Goal: Book appointment/travel/reservation

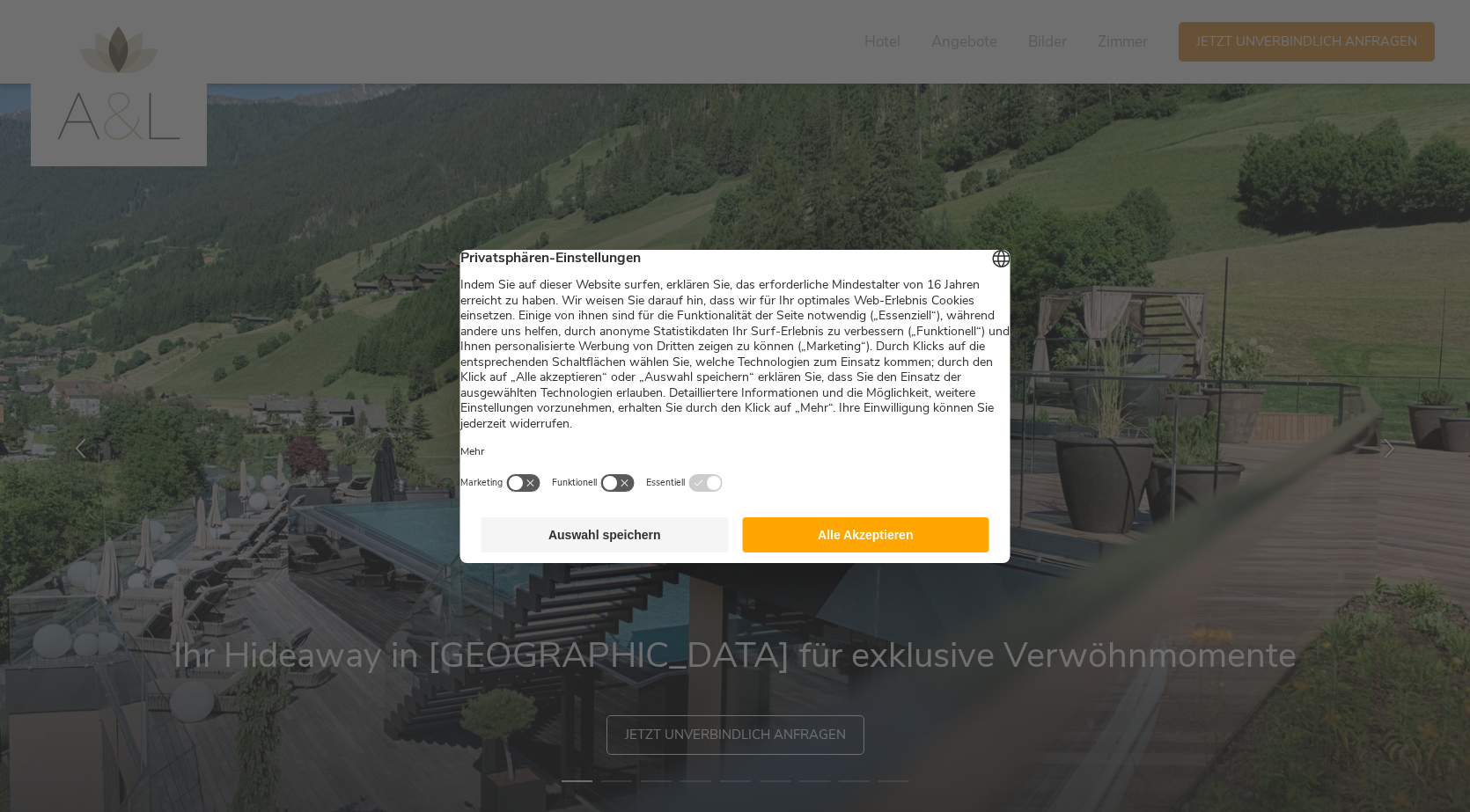
click at [580, 543] on button "Auswahl speichern" at bounding box center [605, 535] width 247 height 35
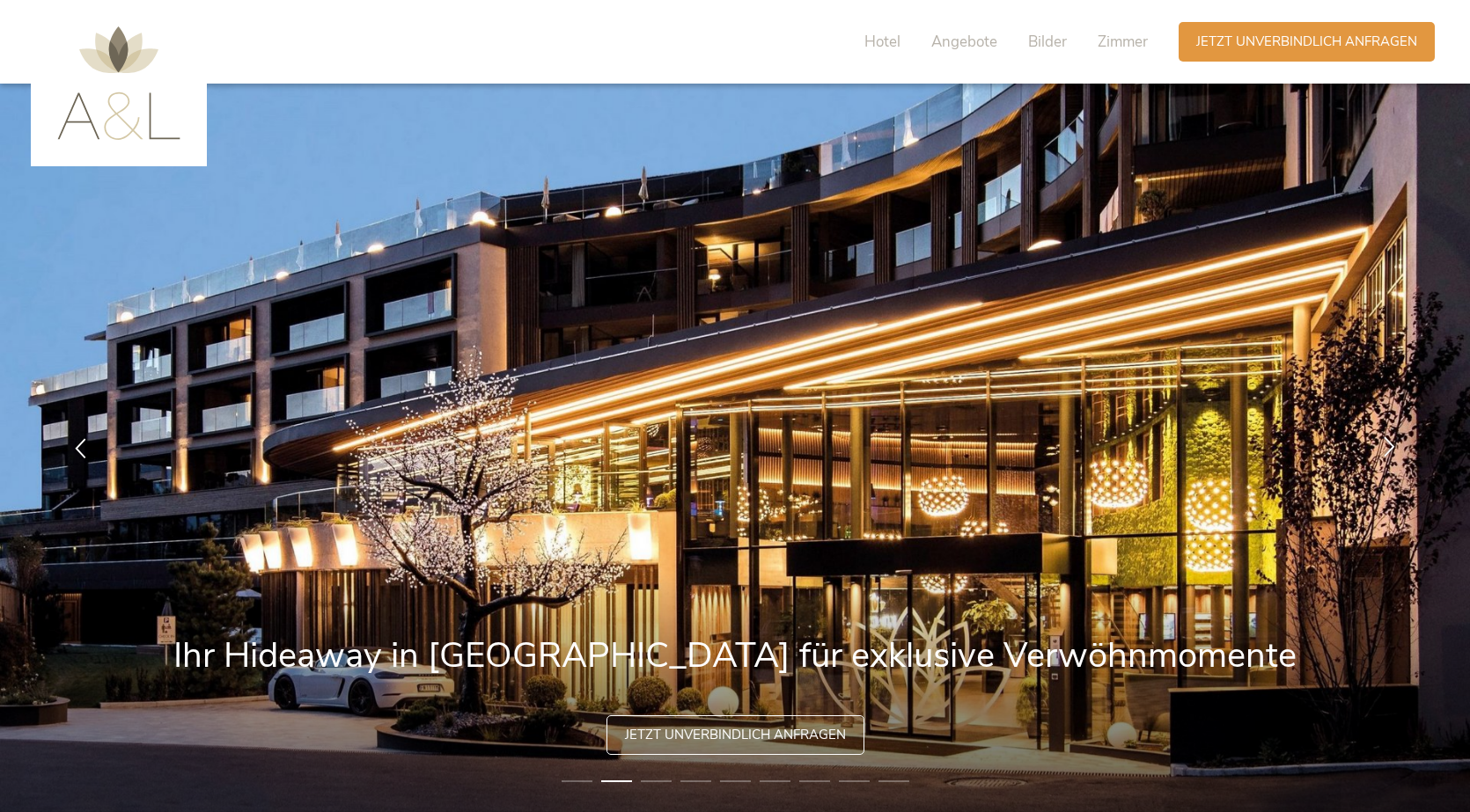
click at [1392, 446] on icon at bounding box center [1389, 447] width 20 height 20
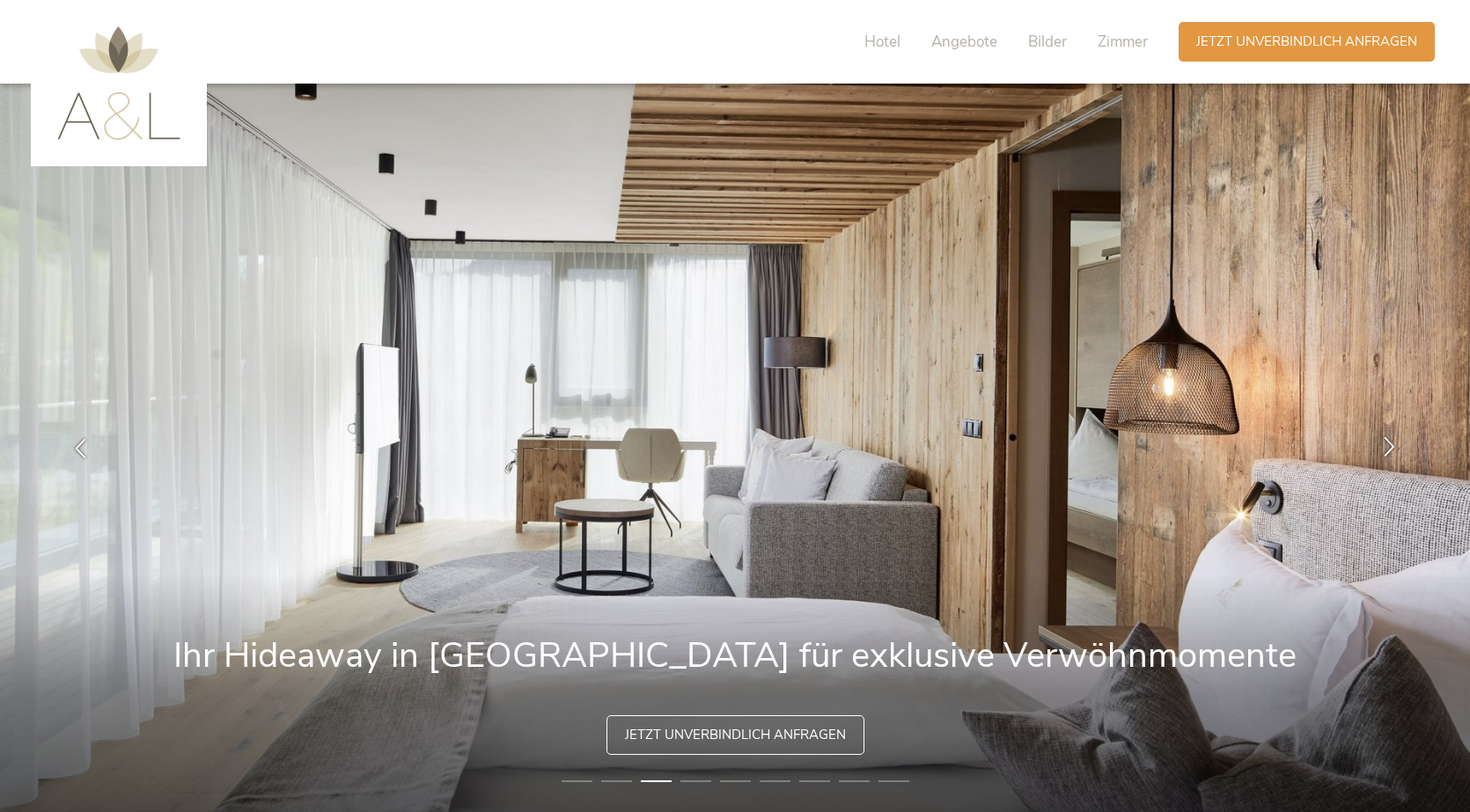
click at [1392, 446] on icon at bounding box center [1389, 447] width 20 height 20
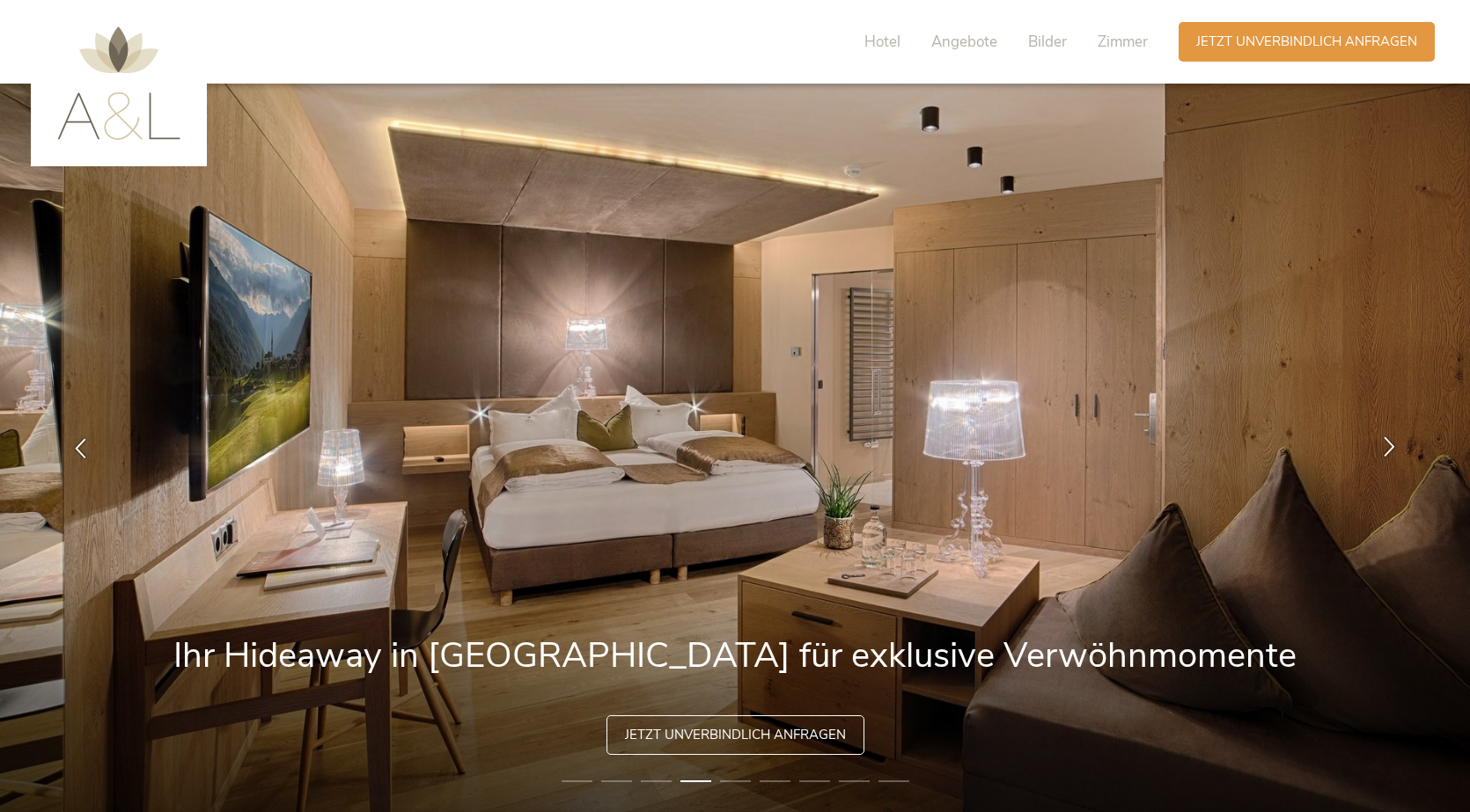
click at [1392, 446] on icon at bounding box center [1389, 447] width 20 height 20
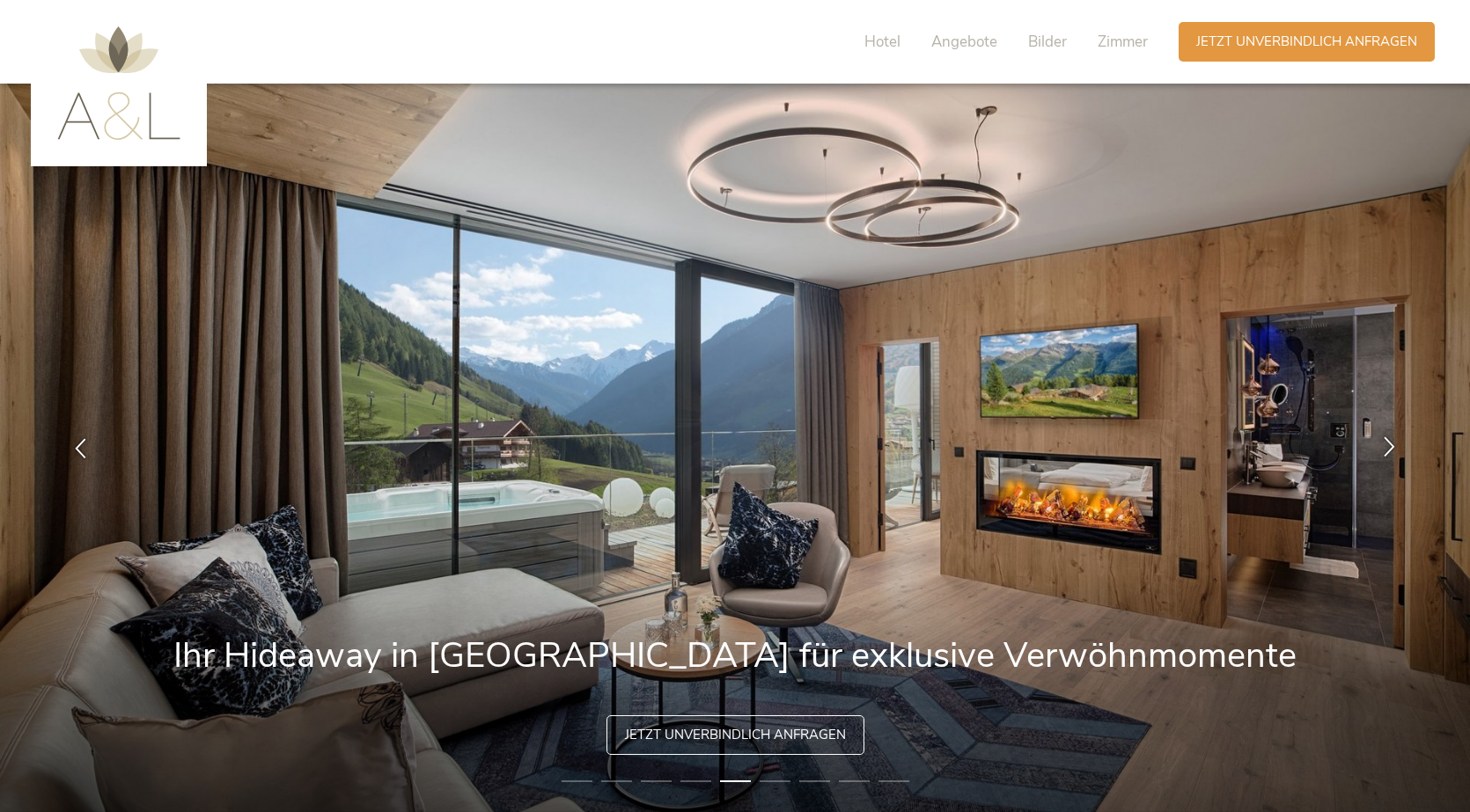
click at [1392, 446] on icon at bounding box center [1389, 447] width 20 height 20
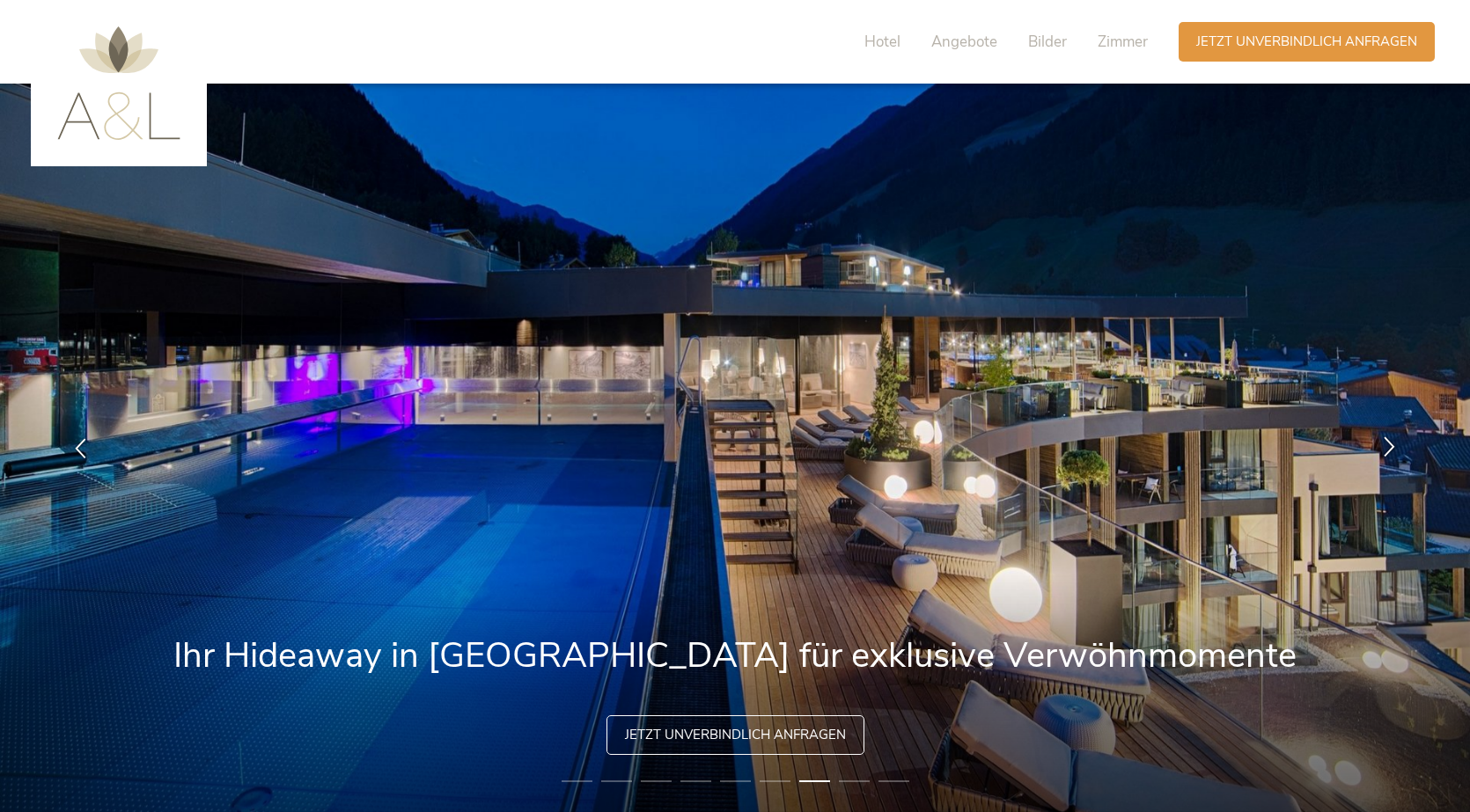
click at [1392, 446] on icon at bounding box center [1389, 447] width 20 height 20
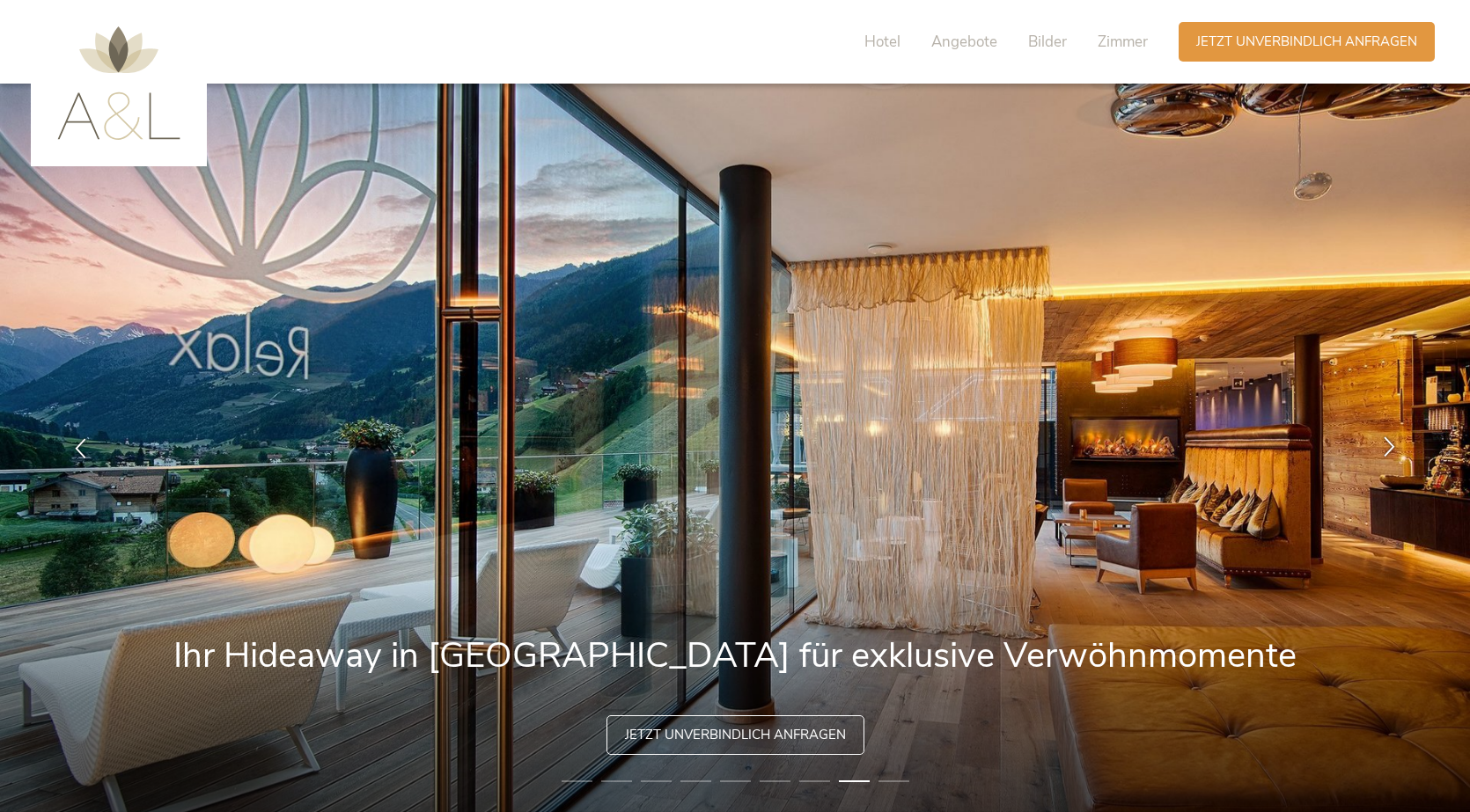
click at [1392, 446] on icon at bounding box center [1389, 447] width 20 height 20
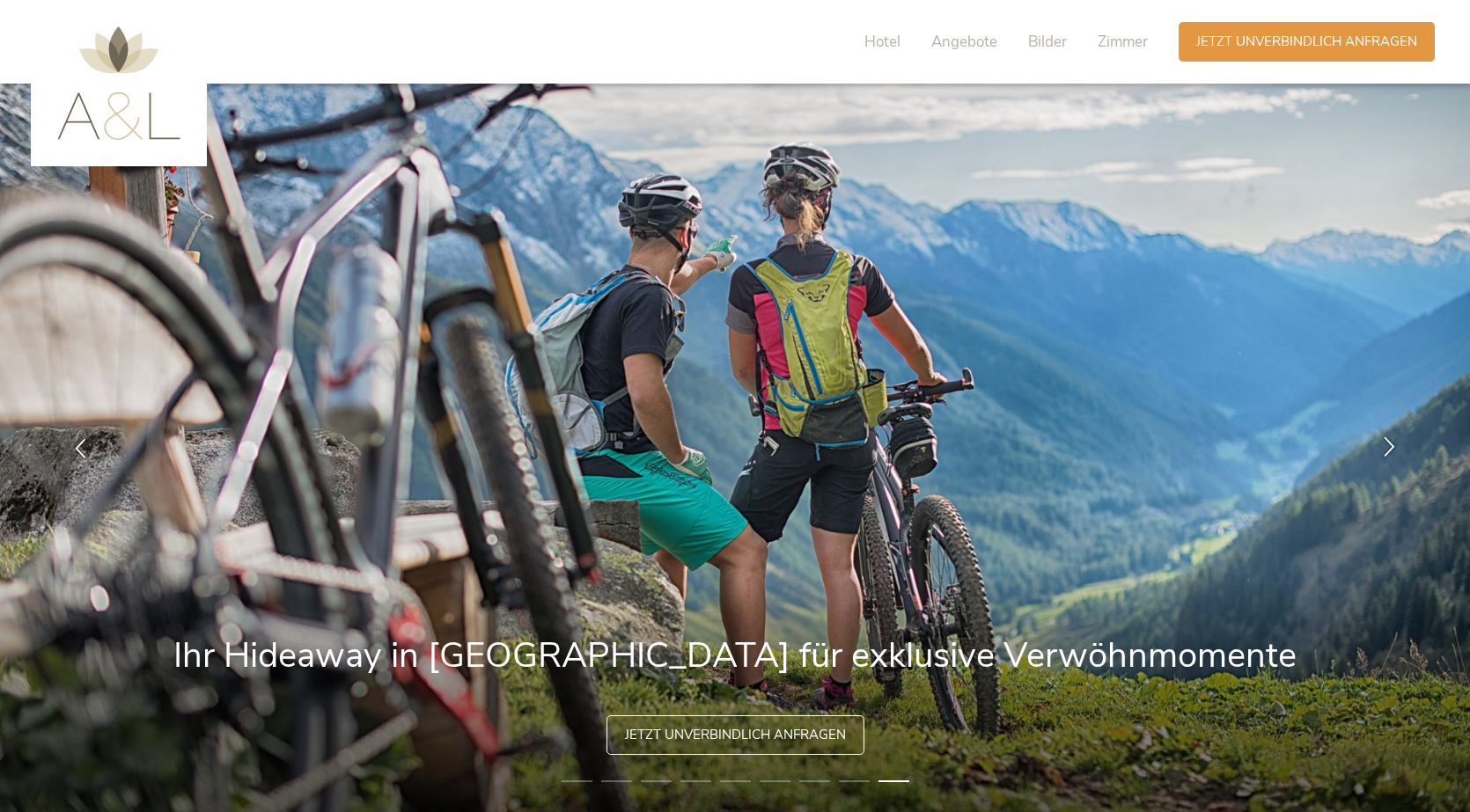
click at [1392, 446] on icon at bounding box center [1389, 447] width 20 height 20
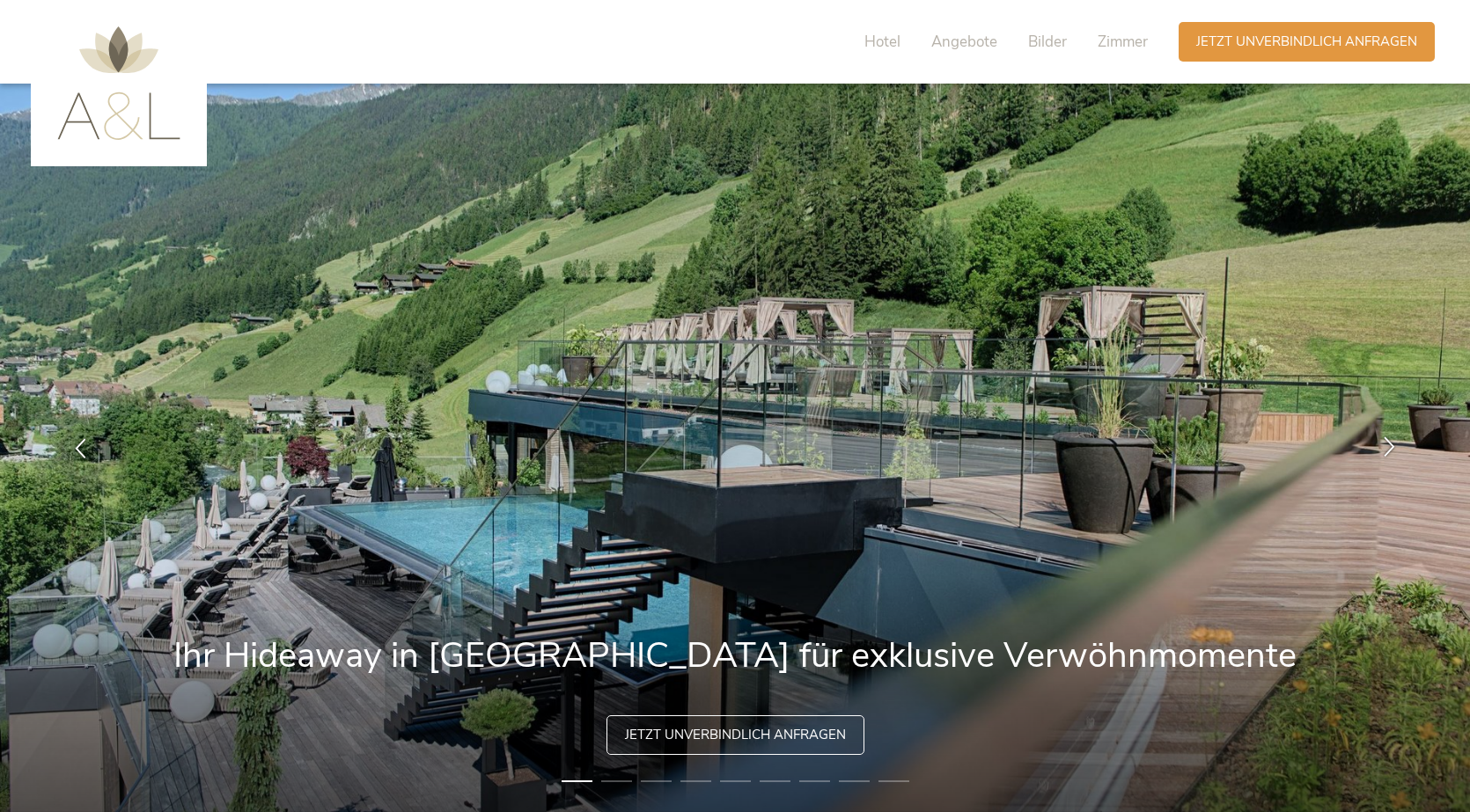
click at [1392, 446] on icon at bounding box center [1389, 447] width 20 height 20
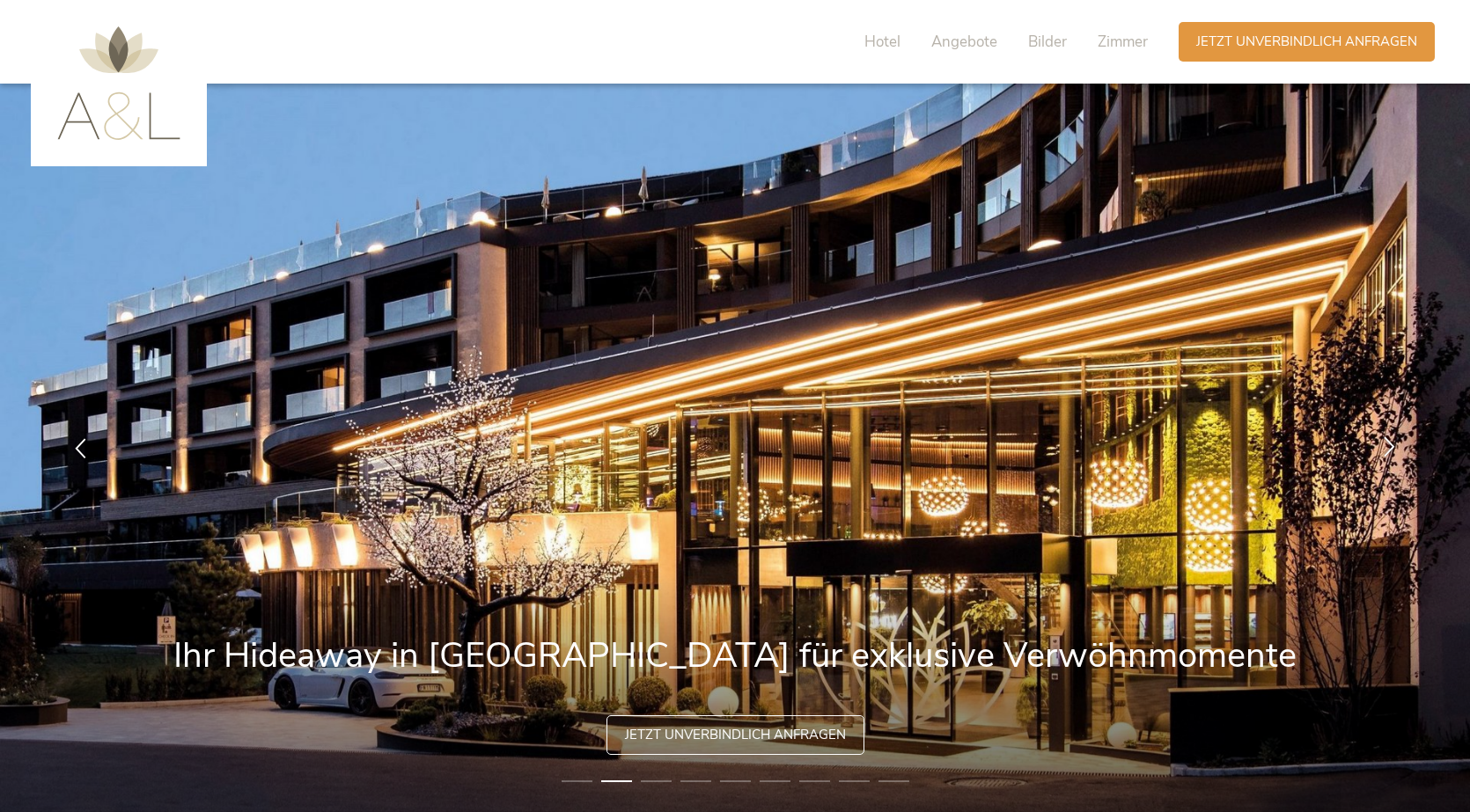
click at [1392, 446] on icon at bounding box center [1389, 447] width 20 height 20
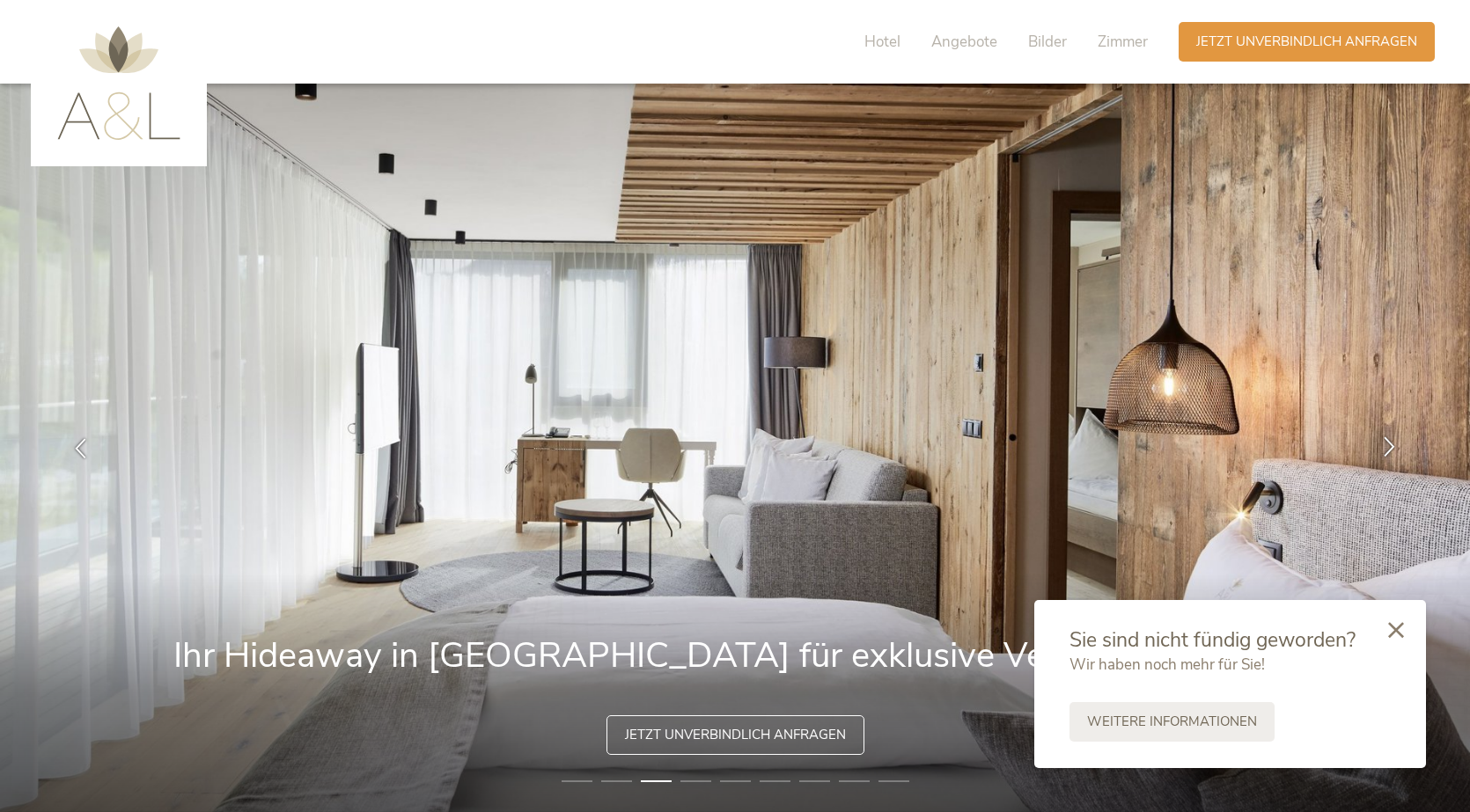
click at [1392, 445] on icon at bounding box center [1389, 447] width 20 height 20
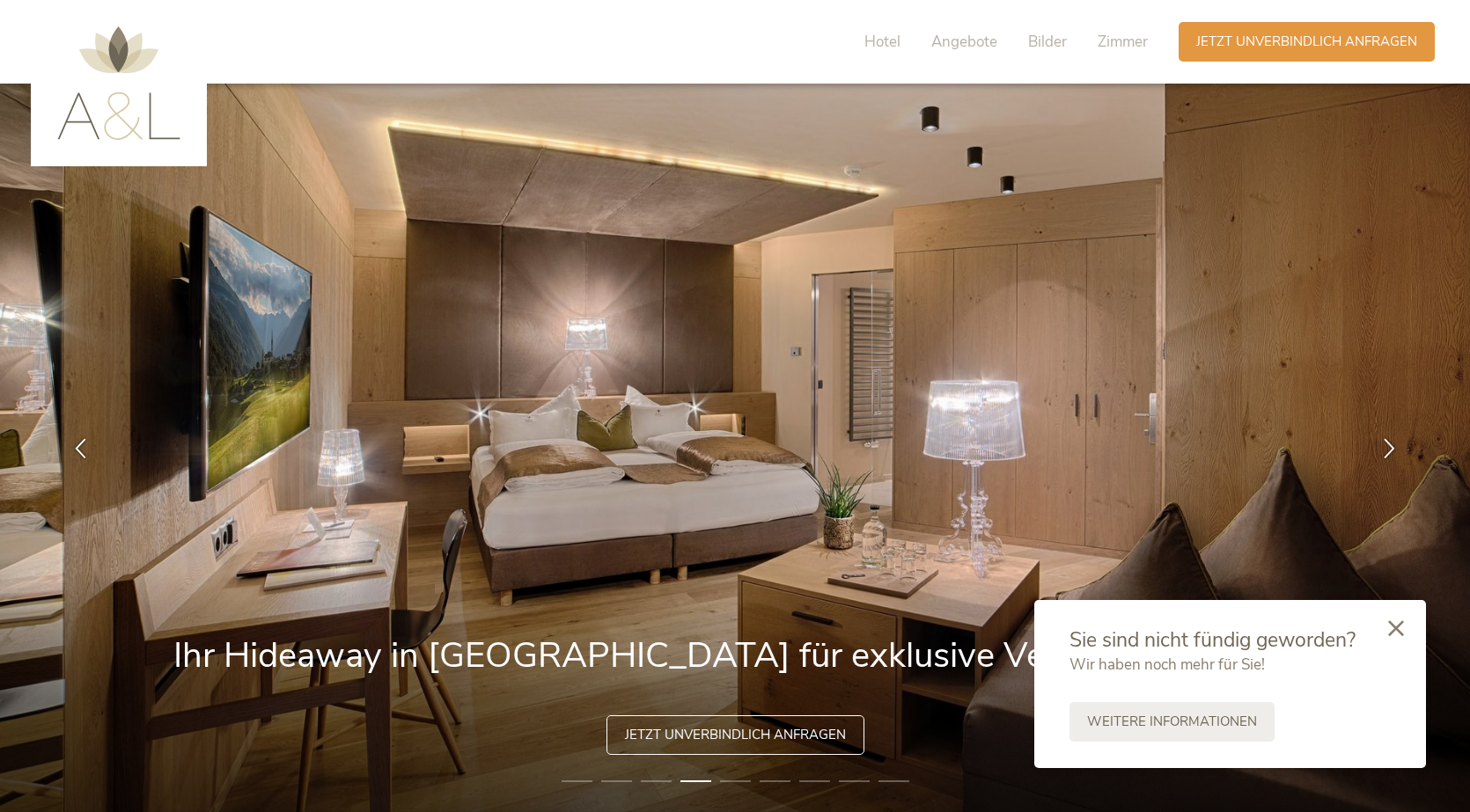
click at [1394, 627] on icon at bounding box center [1396, 629] width 16 height 16
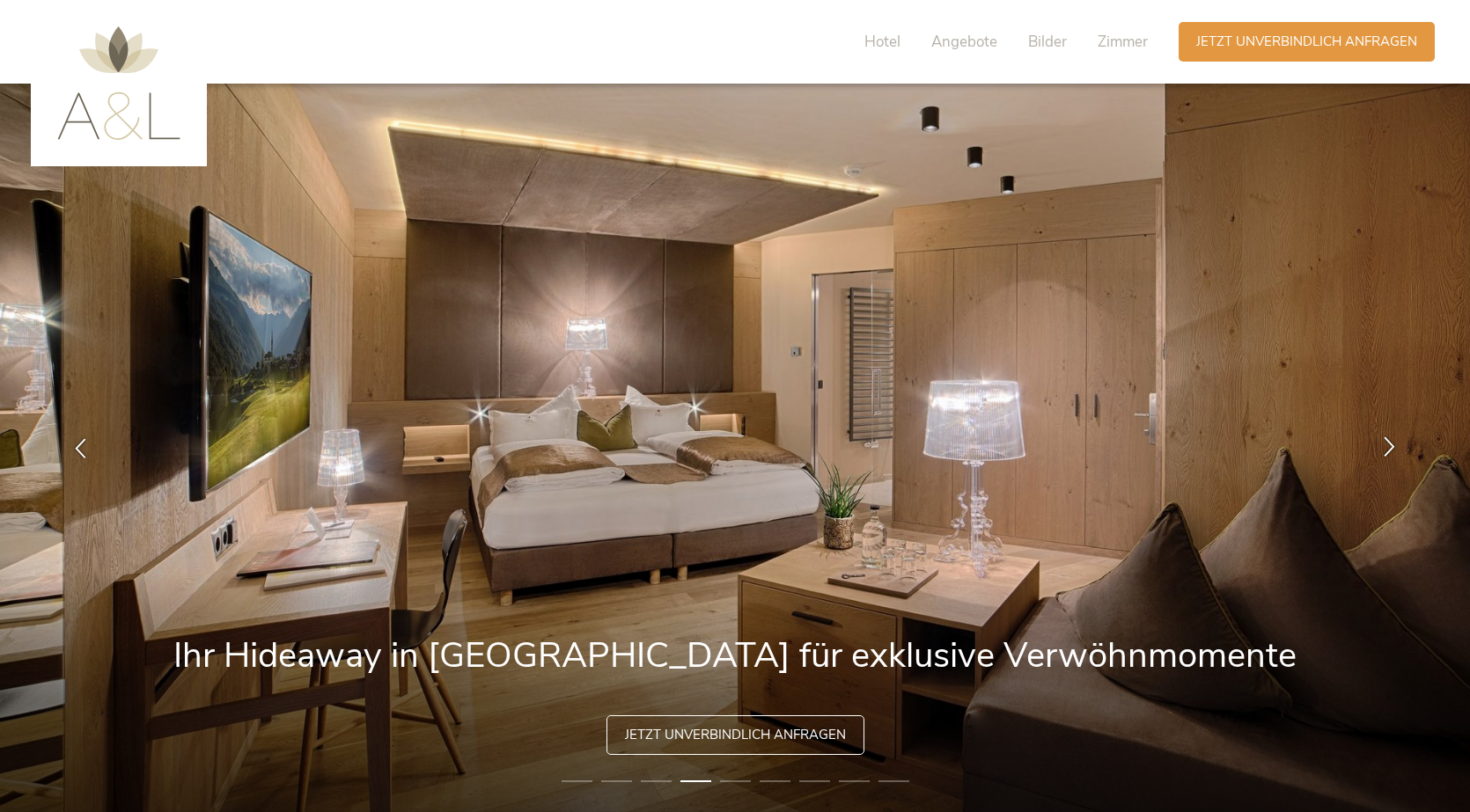
click at [1385, 447] on icon at bounding box center [1389, 447] width 20 height 20
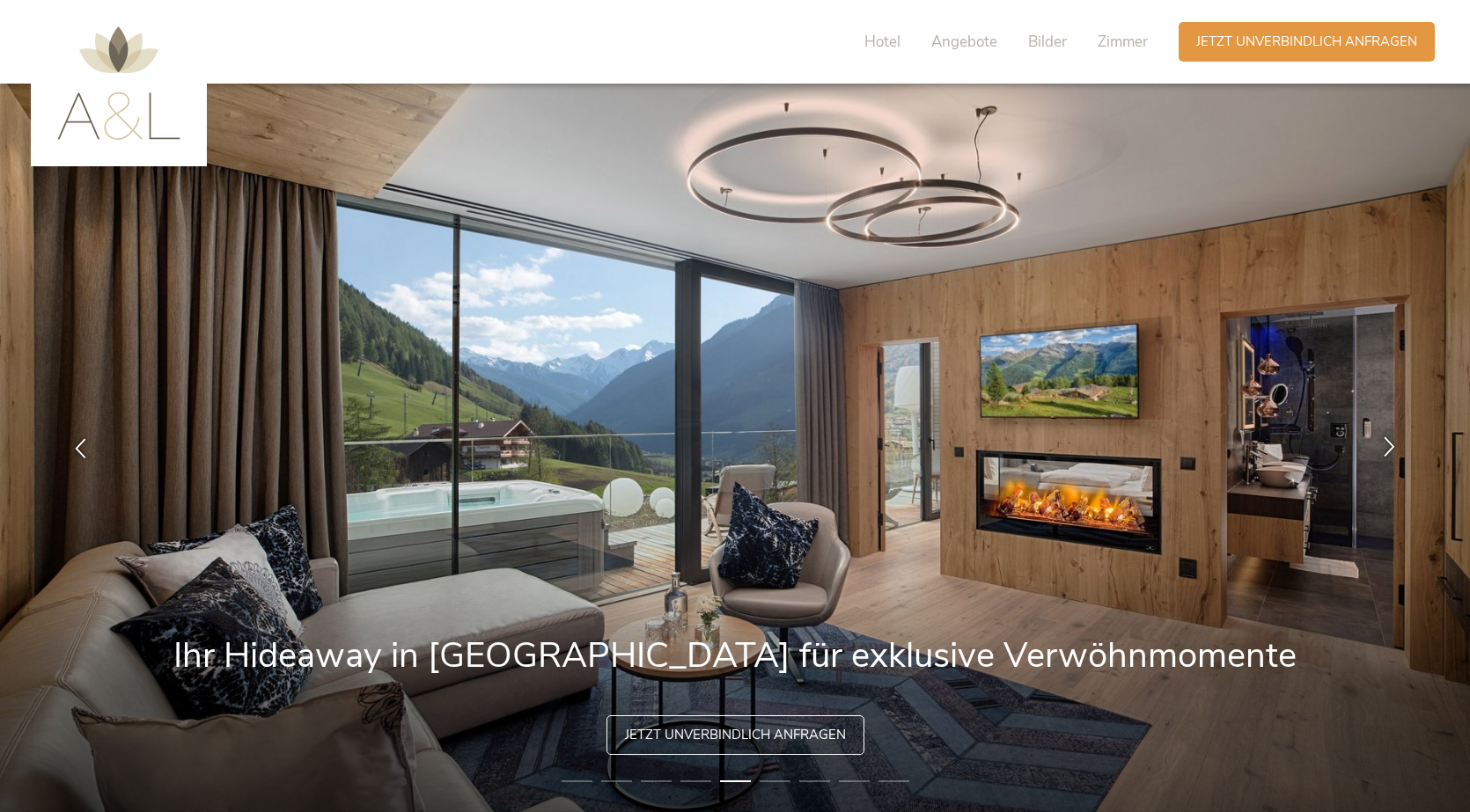
click at [1385, 447] on icon at bounding box center [1389, 447] width 20 height 20
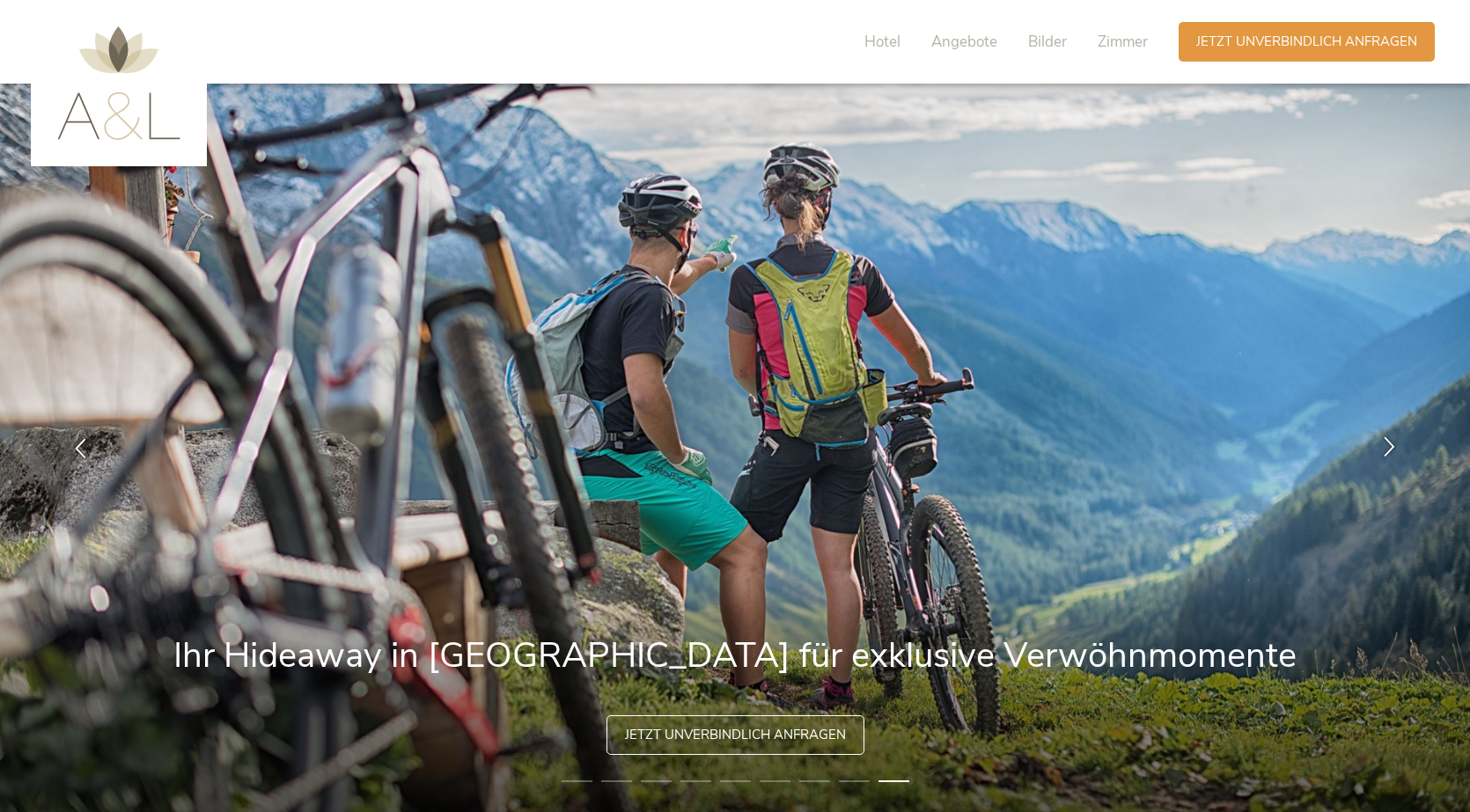
click at [1389, 439] on icon at bounding box center [1389, 447] width 20 height 20
